Goal: Check status: Check status

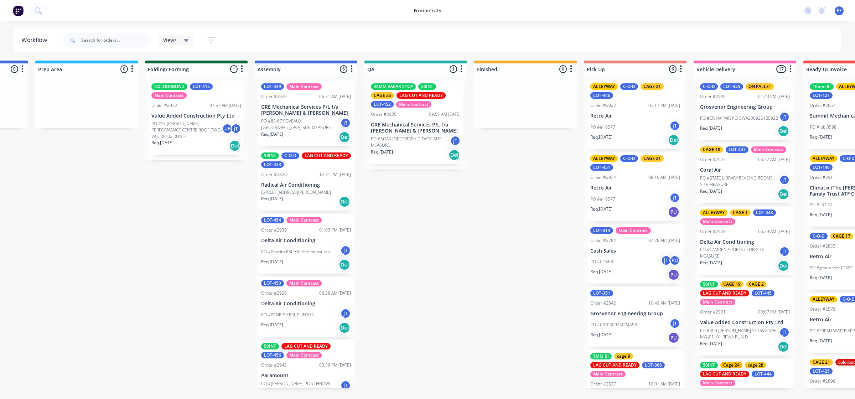
scroll to position [0, 307]
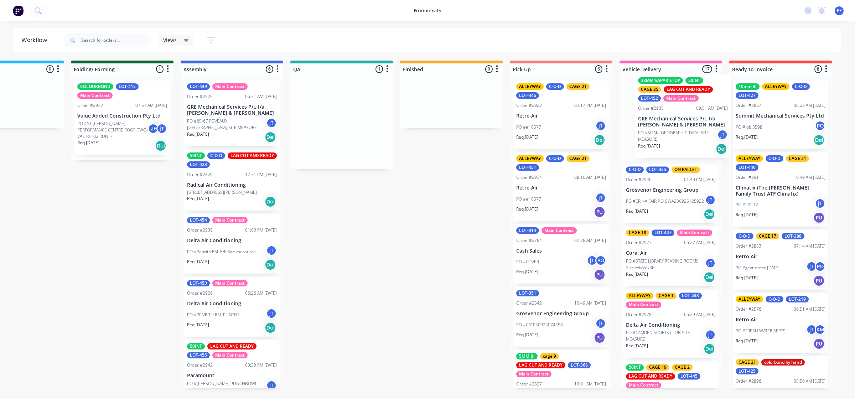
drag, startPoint x: 408, startPoint y: 155, endPoint x: 653, endPoint y: 150, distance: 244.8
click at [670, 151] on div "Submitted 37 Order #240 10:47 AM 24/09/24 Retro Air PO #Freshwater Apts PO Req.…" at bounding box center [308, 225] width 1395 height 328
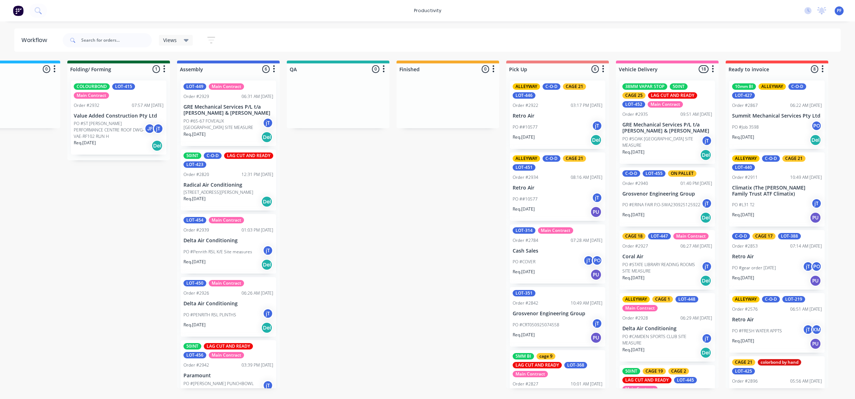
scroll to position [0, 386]
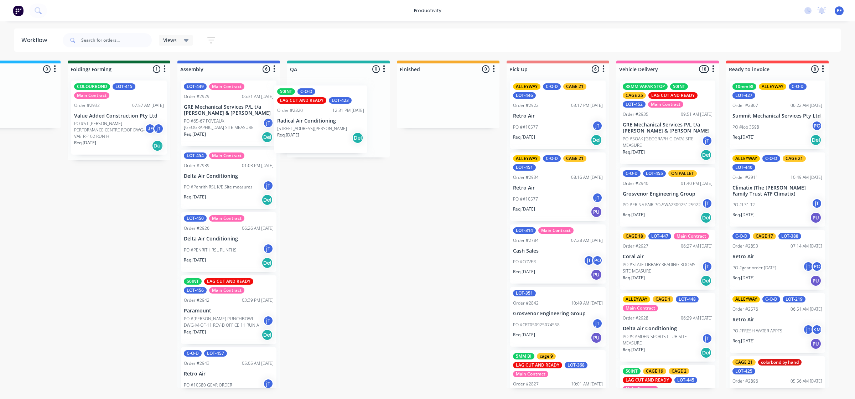
drag, startPoint x: 188, startPoint y: 166, endPoint x: 284, endPoint y: 102, distance: 115.1
click at [284, 102] on div "Submitted 37 Order #240 10:47 AM 24/09/24 Retro Air PO #Freshwater Apts PO Req.…" at bounding box center [305, 225] width 1395 height 328
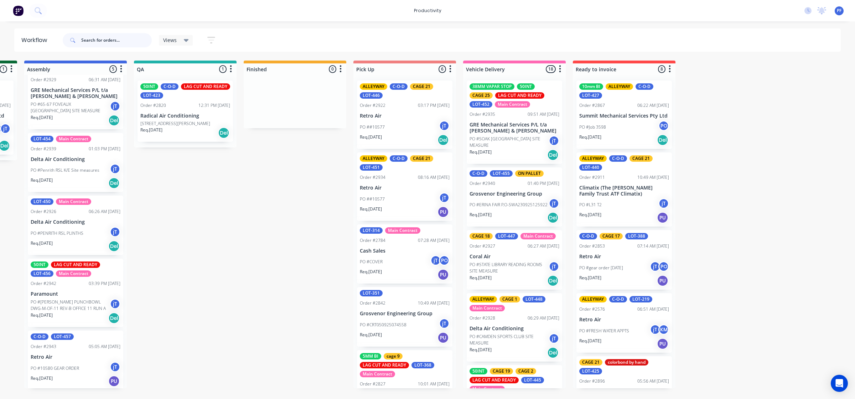
click at [138, 36] on input "text" at bounding box center [116, 40] width 71 height 14
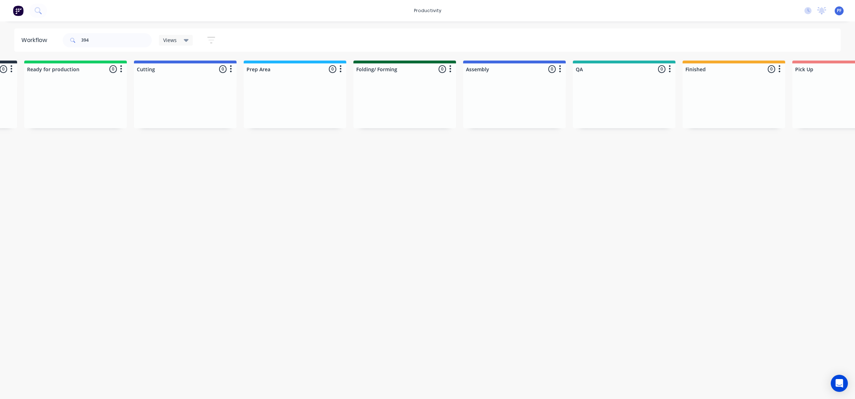
scroll to position [0, 540]
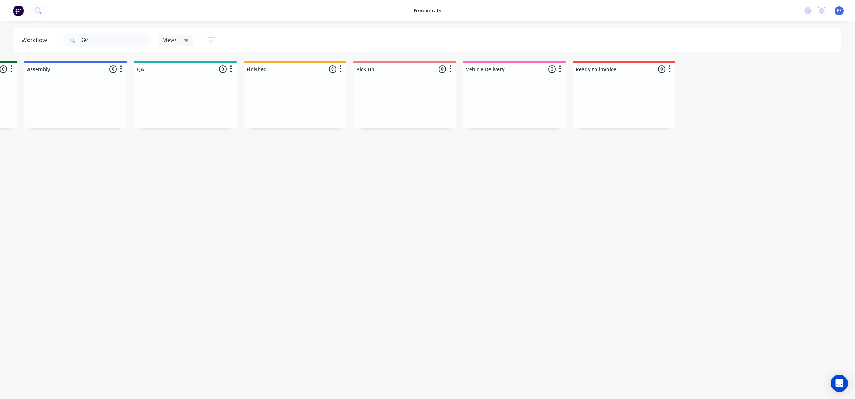
drag, startPoint x: 290, startPoint y: 218, endPoint x: 506, endPoint y: 198, distance: 217.5
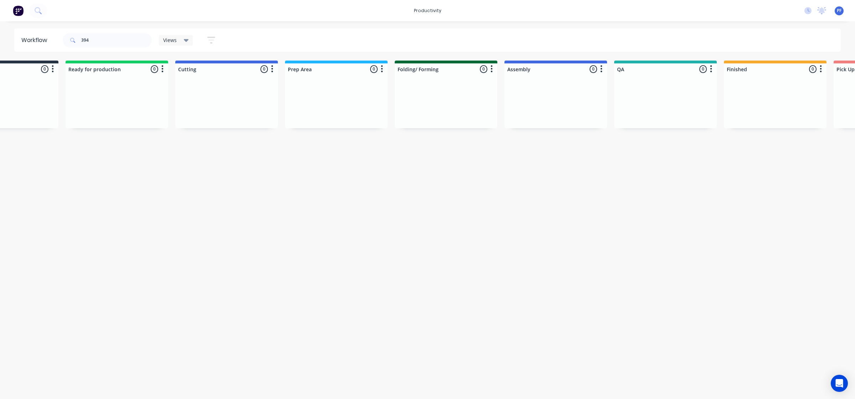
scroll to position [0, 0]
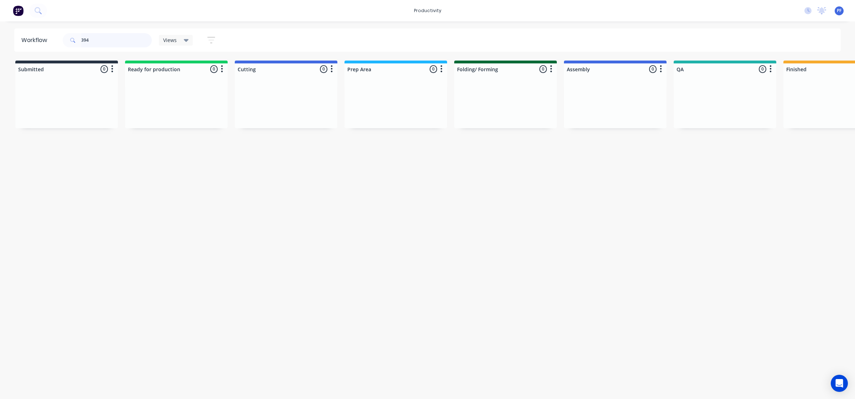
click at [131, 45] on input "394" at bounding box center [116, 40] width 71 height 14
type input "3"
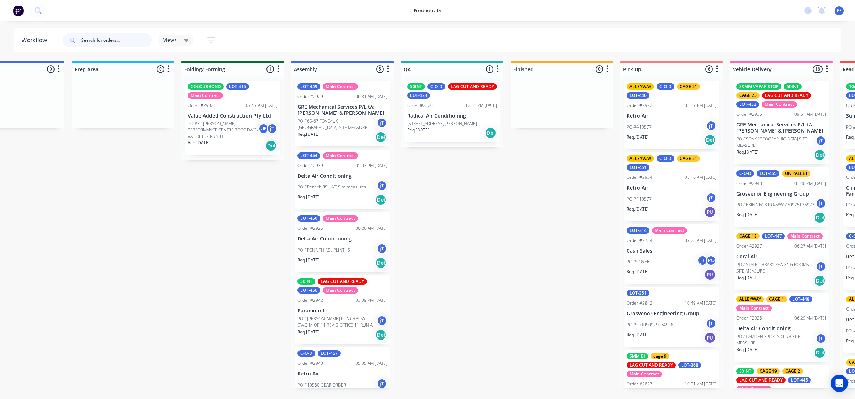
scroll to position [0, 282]
